Goal: Task Accomplishment & Management: Manage account settings

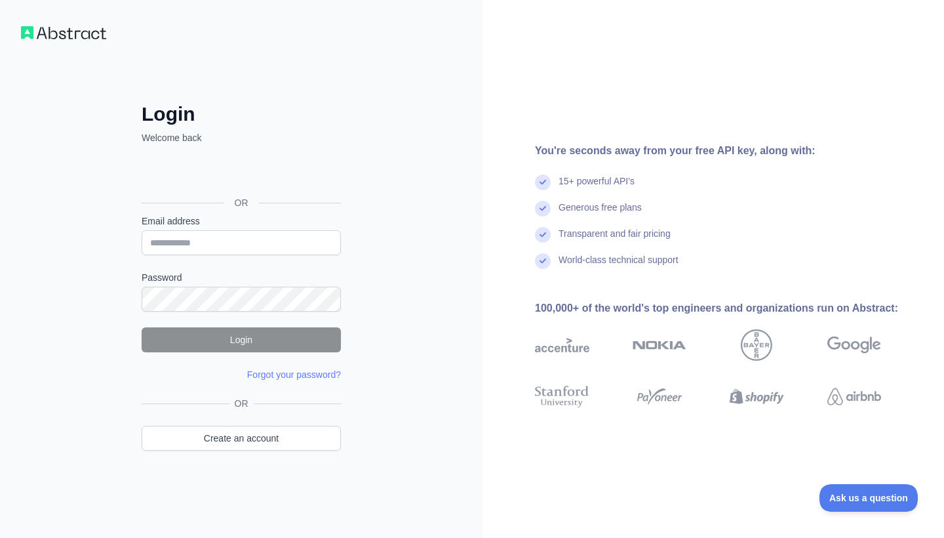
click at [281, 173] on div "Acceder con Google. Se abre en una pestaña nueva" at bounding box center [240, 173] width 197 height 29
click at [198, 243] on input "Email address" at bounding box center [241, 242] width 199 height 25
type input "**********"
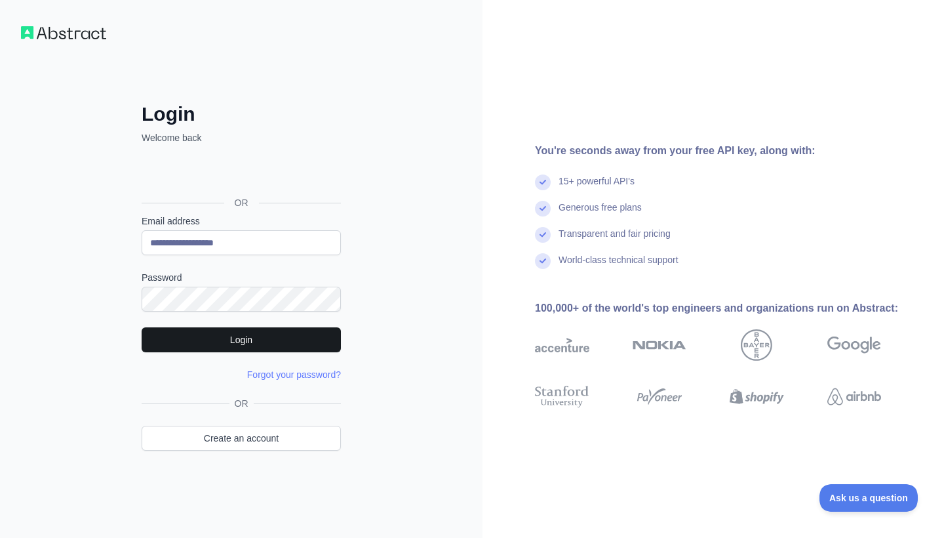
click at [223, 345] on button "Login" at bounding box center [241, 339] width 199 height 25
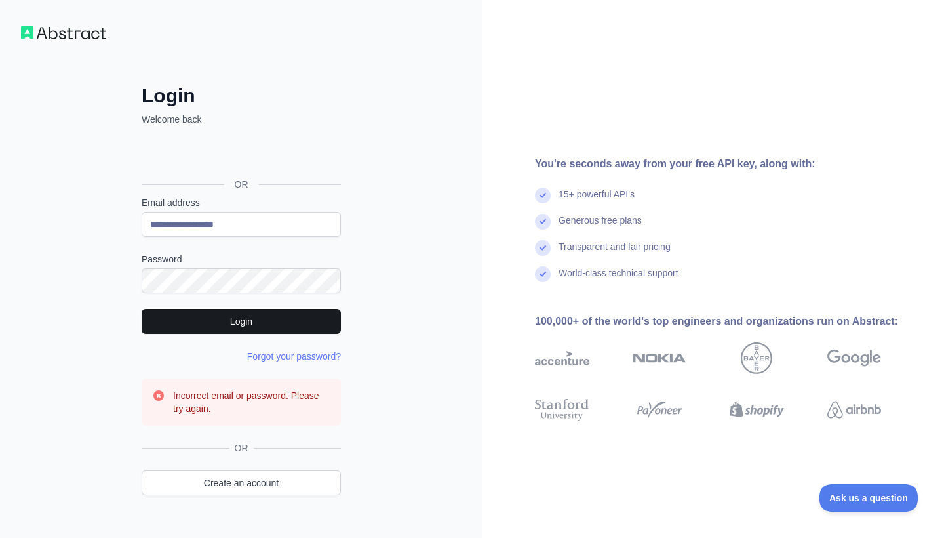
click at [279, 321] on button "Login" at bounding box center [241, 321] width 199 height 25
click at [273, 164] on div "Acceder con Google. Se abre en una pestaña nueva" at bounding box center [240, 154] width 197 height 29
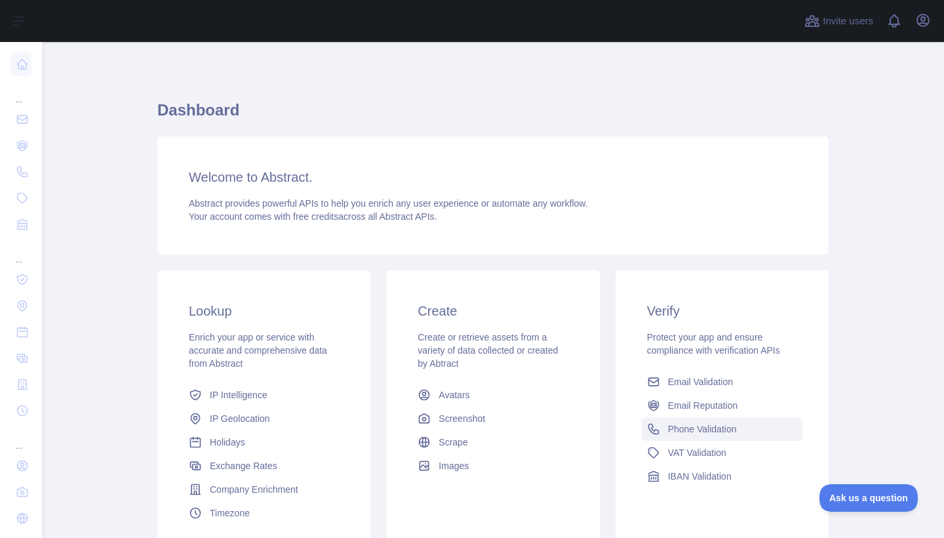
click at [680, 424] on span "Phone Validation" at bounding box center [702, 428] width 69 height 13
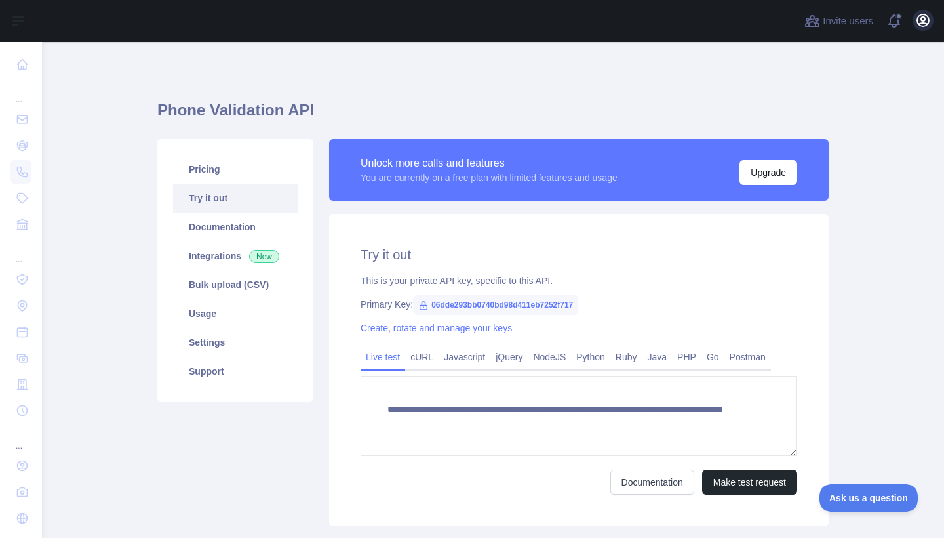
click at [928, 26] on icon "button" at bounding box center [923, 20] width 16 height 16
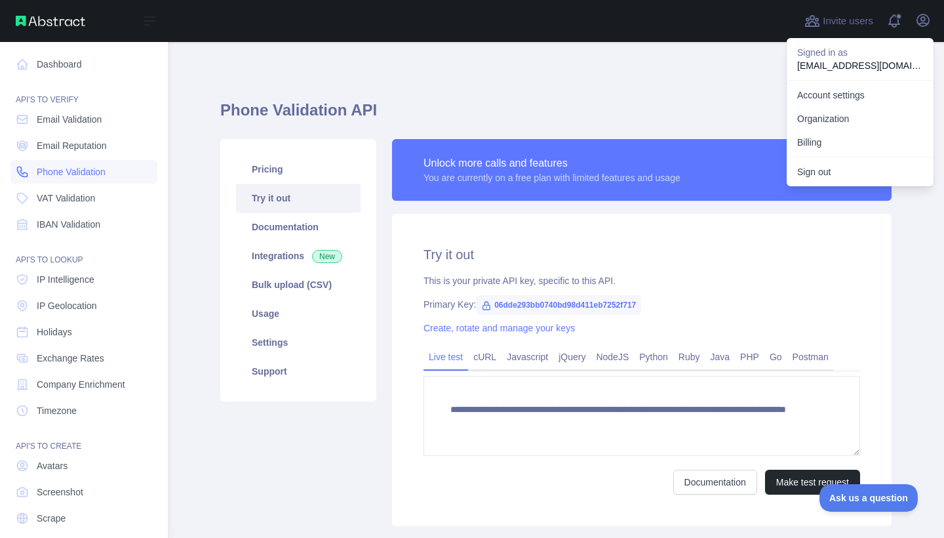
click at [63, 174] on span "Phone Validation" at bounding box center [71, 171] width 69 height 13
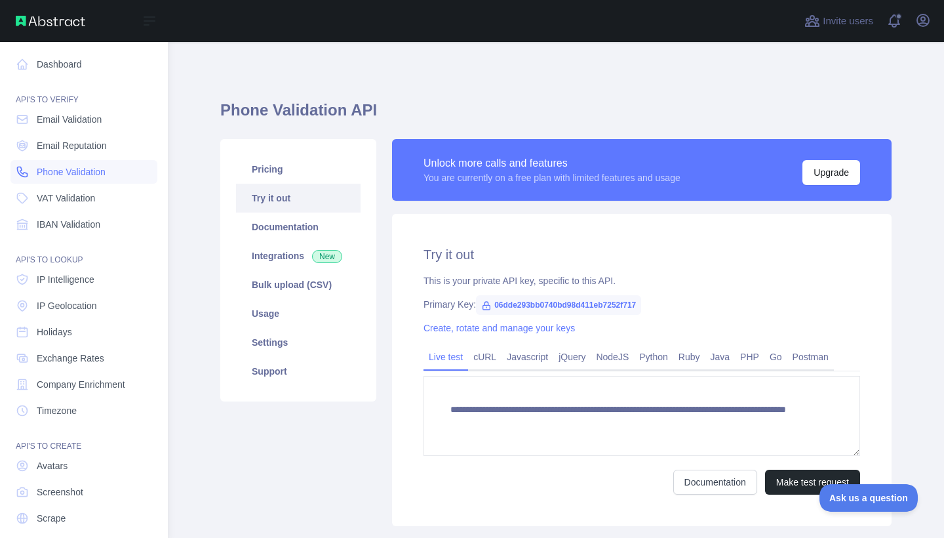
click at [63, 174] on span "Phone Validation" at bounding box center [71, 171] width 69 height 13
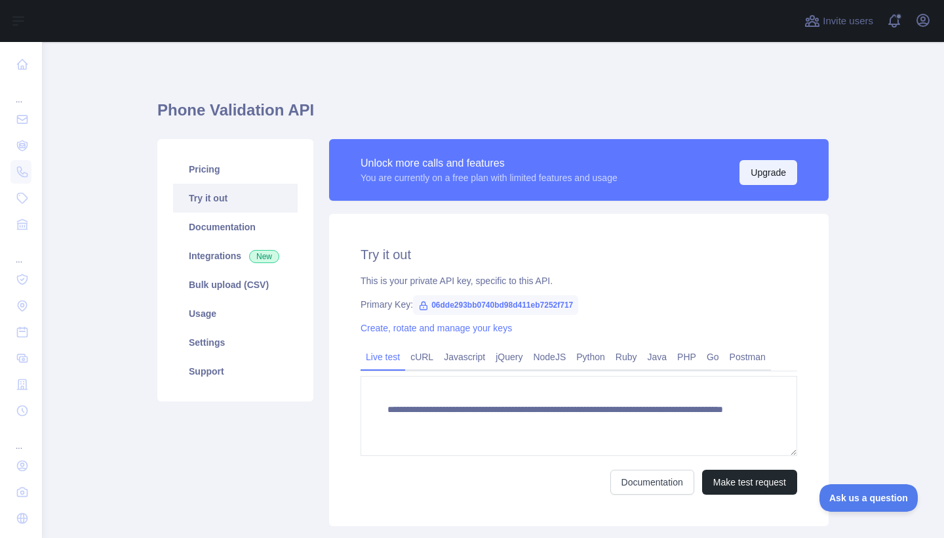
click at [768, 176] on button "Upgrade" at bounding box center [769, 172] width 58 height 25
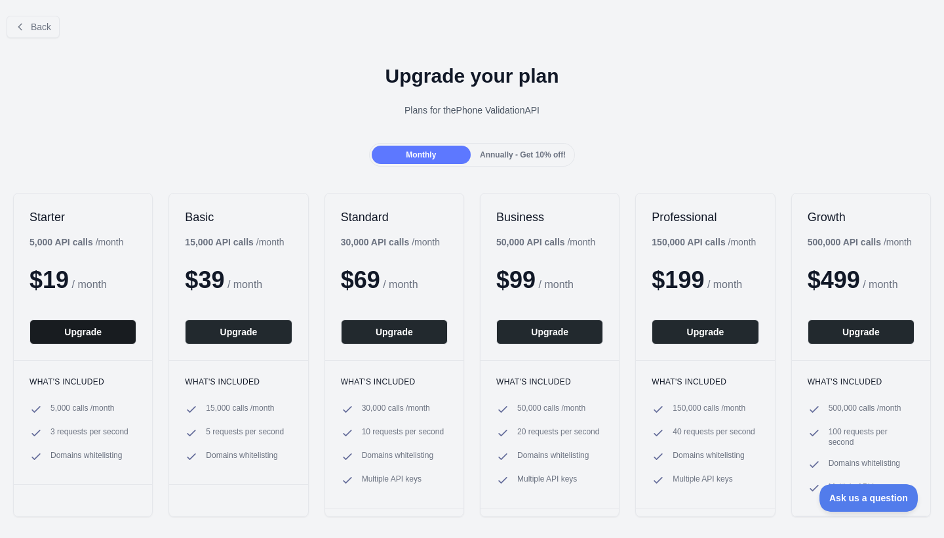
click at [58, 328] on button "Upgrade" at bounding box center [83, 331] width 107 height 25
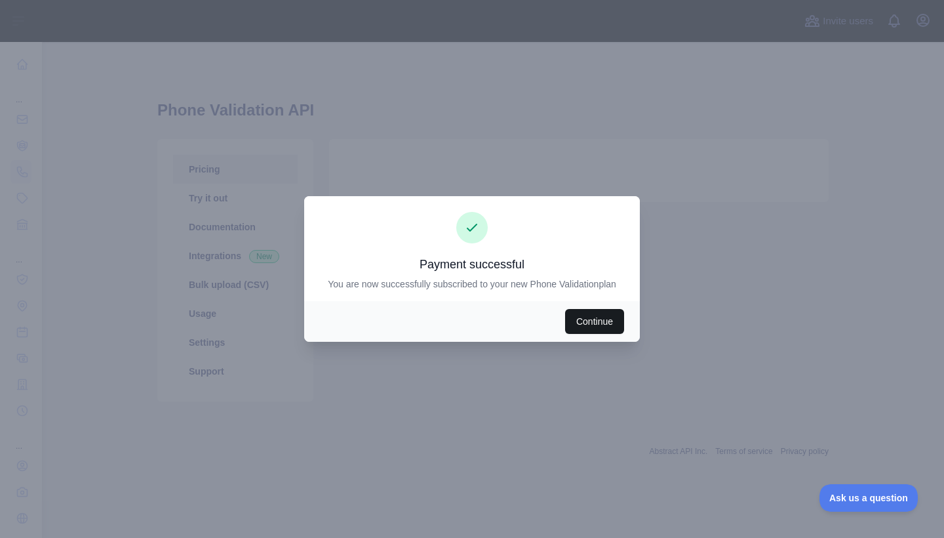
click at [598, 317] on button "Continue" at bounding box center [594, 321] width 59 height 25
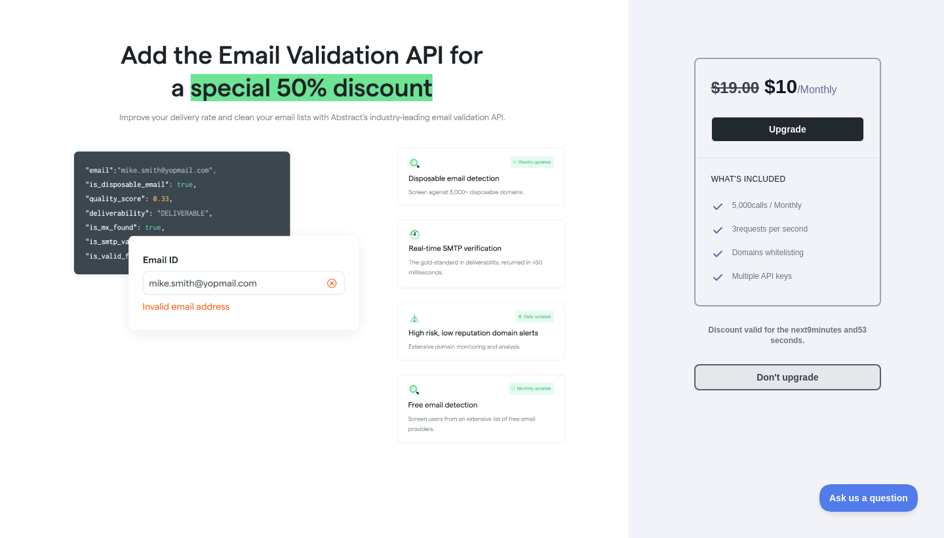
click at [795, 382] on button "Don't upgrade" at bounding box center [787, 377] width 187 height 26
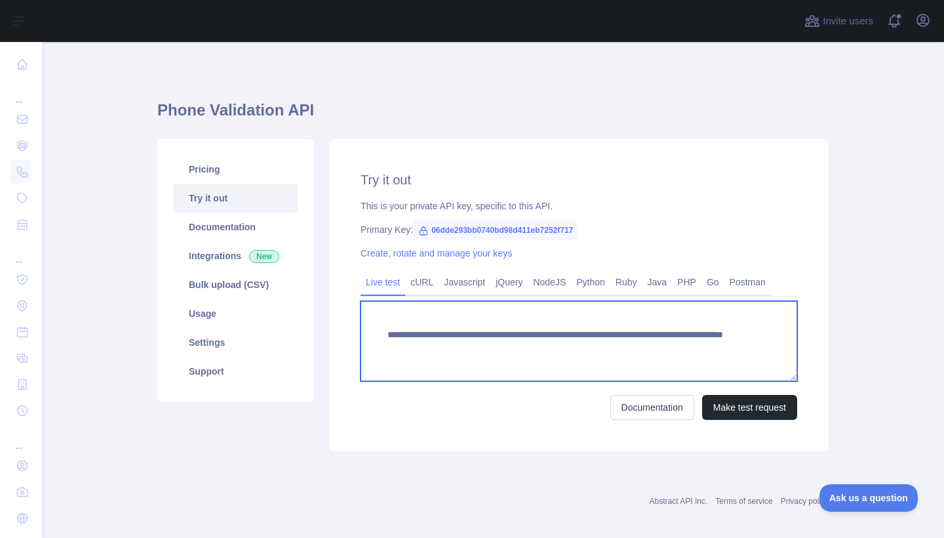
drag, startPoint x: 383, startPoint y: 333, endPoint x: 564, endPoint y: 357, distance: 182.6
click at [564, 357] on textarea "**********" at bounding box center [579, 341] width 437 height 80
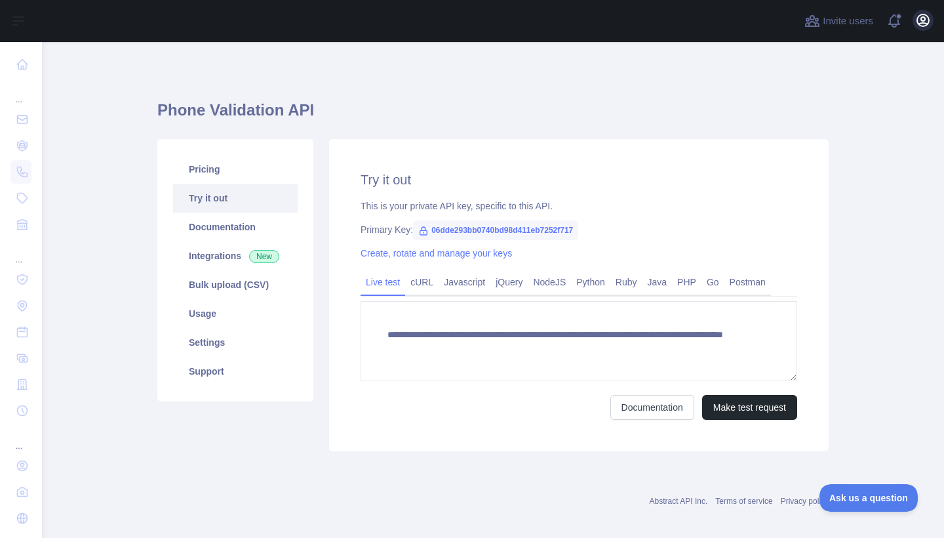
click at [921, 28] on icon "button" at bounding box center [923, 20] width 16 height 16
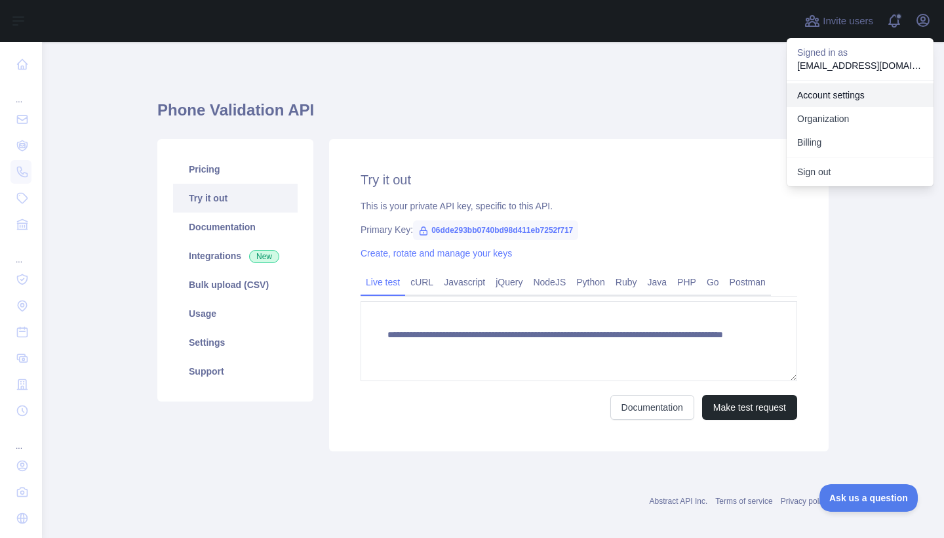
click at [850, 94] on link "Account settings" at bounding box center [860, 95] width 147 height 24
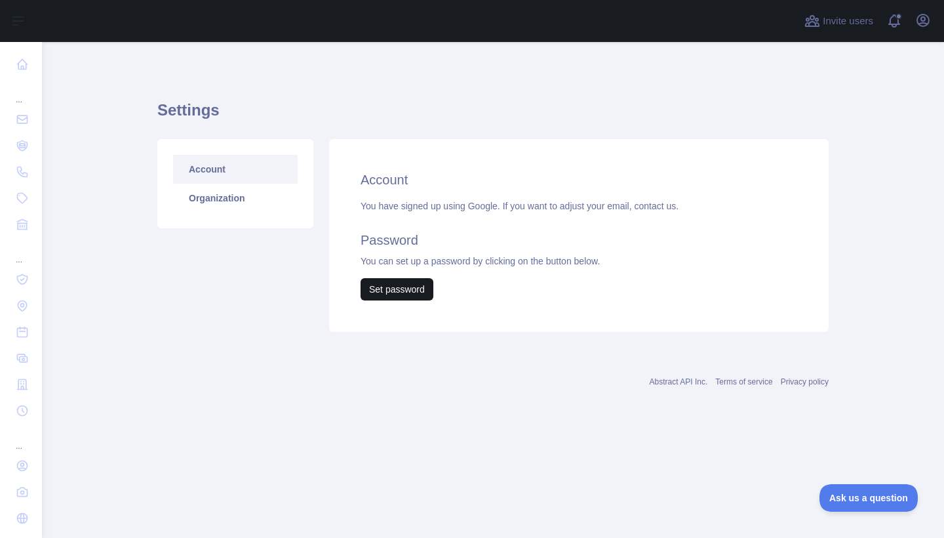
click at [394, 293] on button "Set password" at bounding box center [397, 289] width 73 height 22
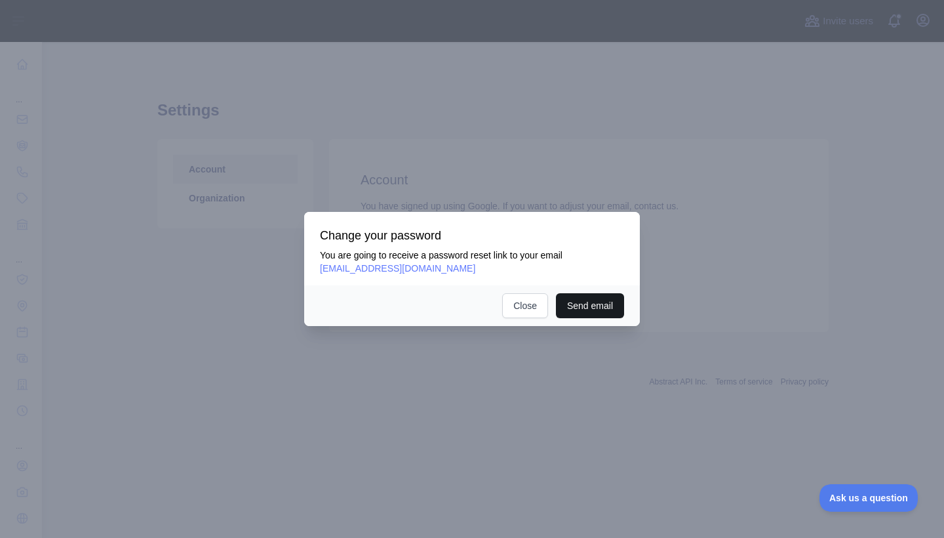
click at [587, 307] on button "Send email" at bounding box center [590, 305] width 68 height 25
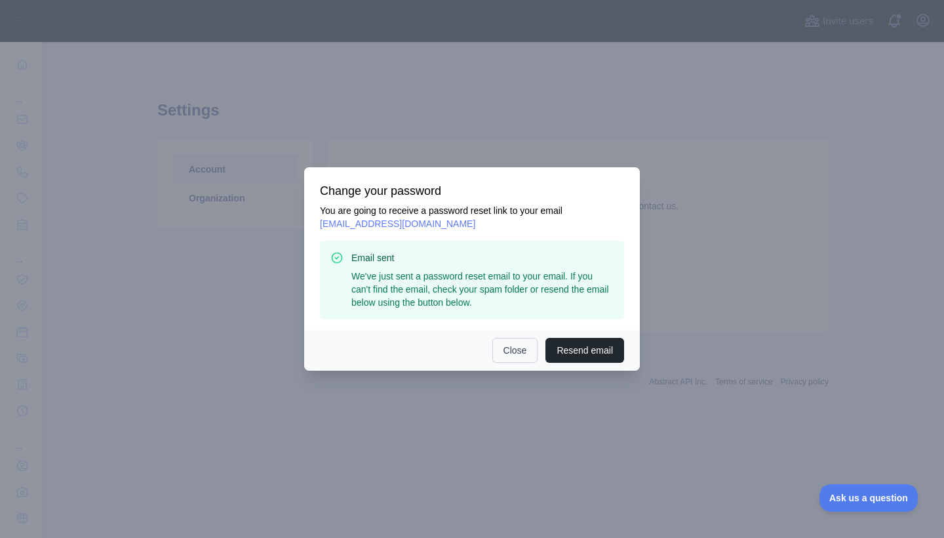
click at [516, 347] on button "Close" at bounding box center [515, 350] width 46 height 25
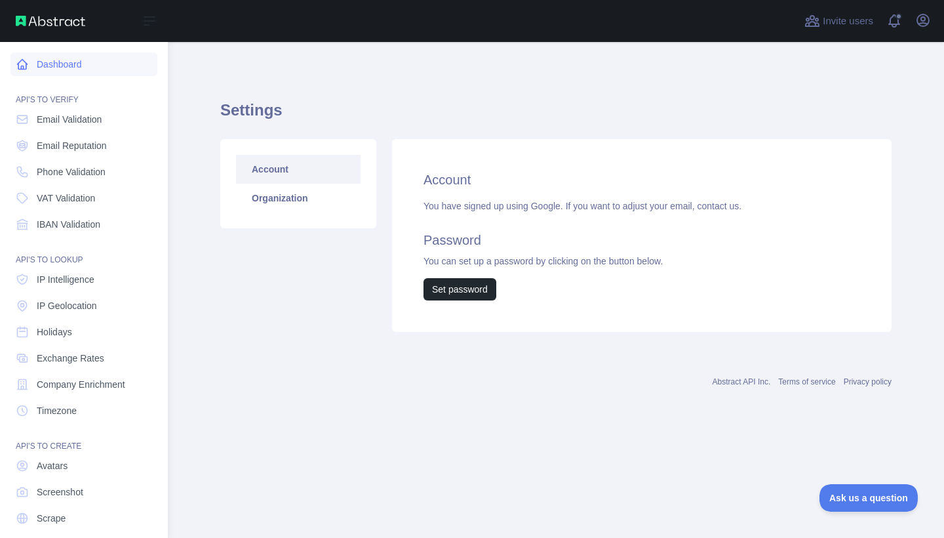
click at [19, 55] on link "Dashboard" at bounding box center [83, 64] width 147 height 24
